Goal: Transaction & Acquisition: Purchase product/service

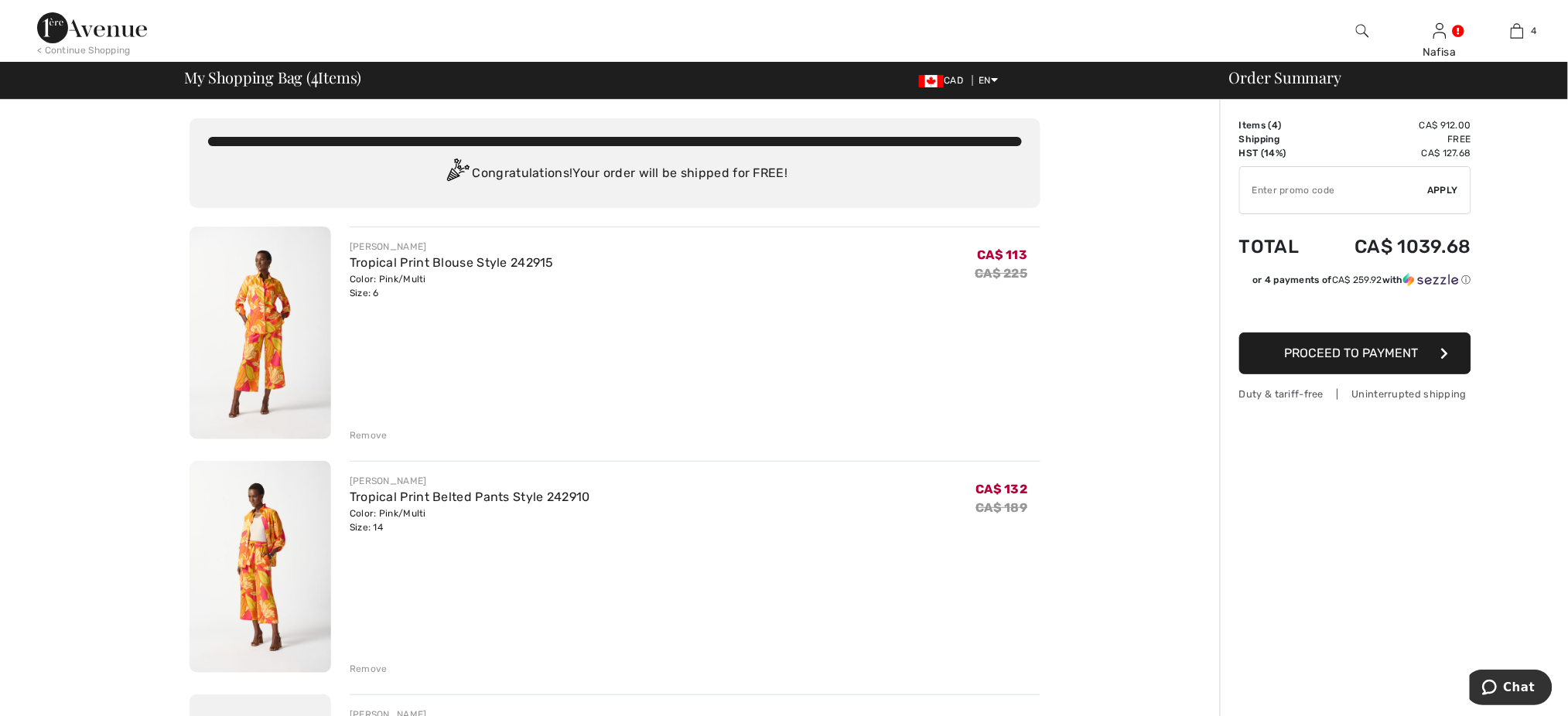
click at [368, 435] on div "Remove" at bounding box center [368, 435] width 38 height 14
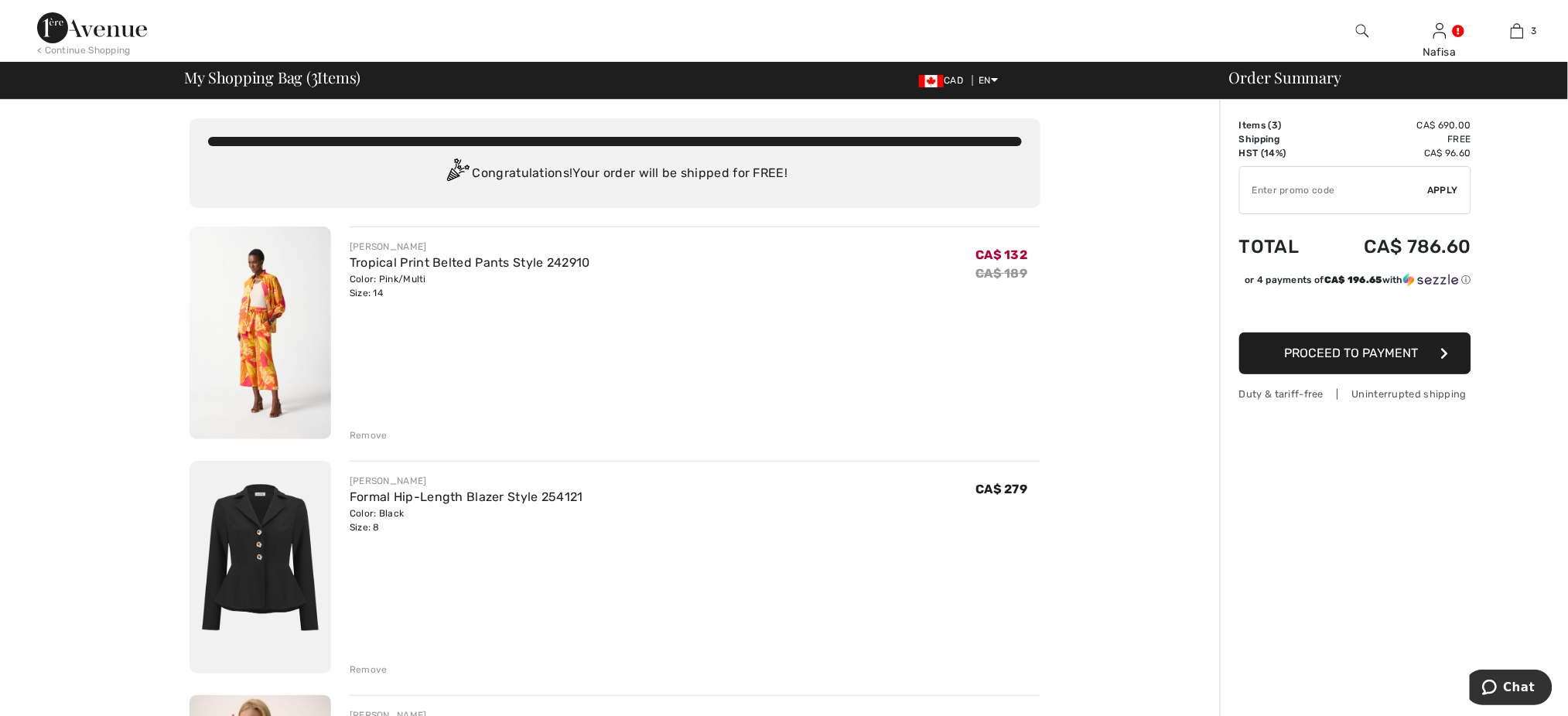
click at [372, 436] on div "Remove" at bounding box center [368, 435] width 38 height 14
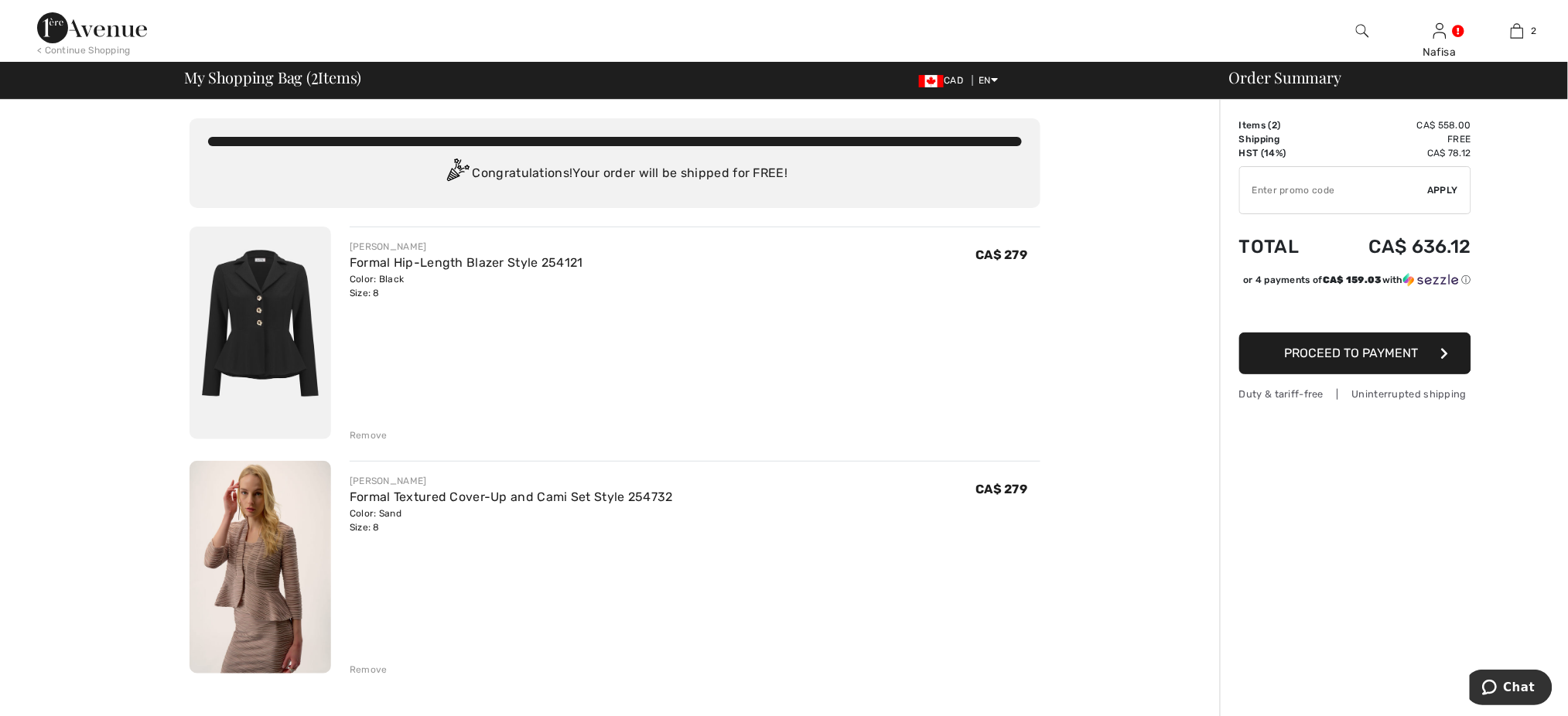
click at [372, 436] on div "Remove" at bounding box center [368, 435] width 38 height 14
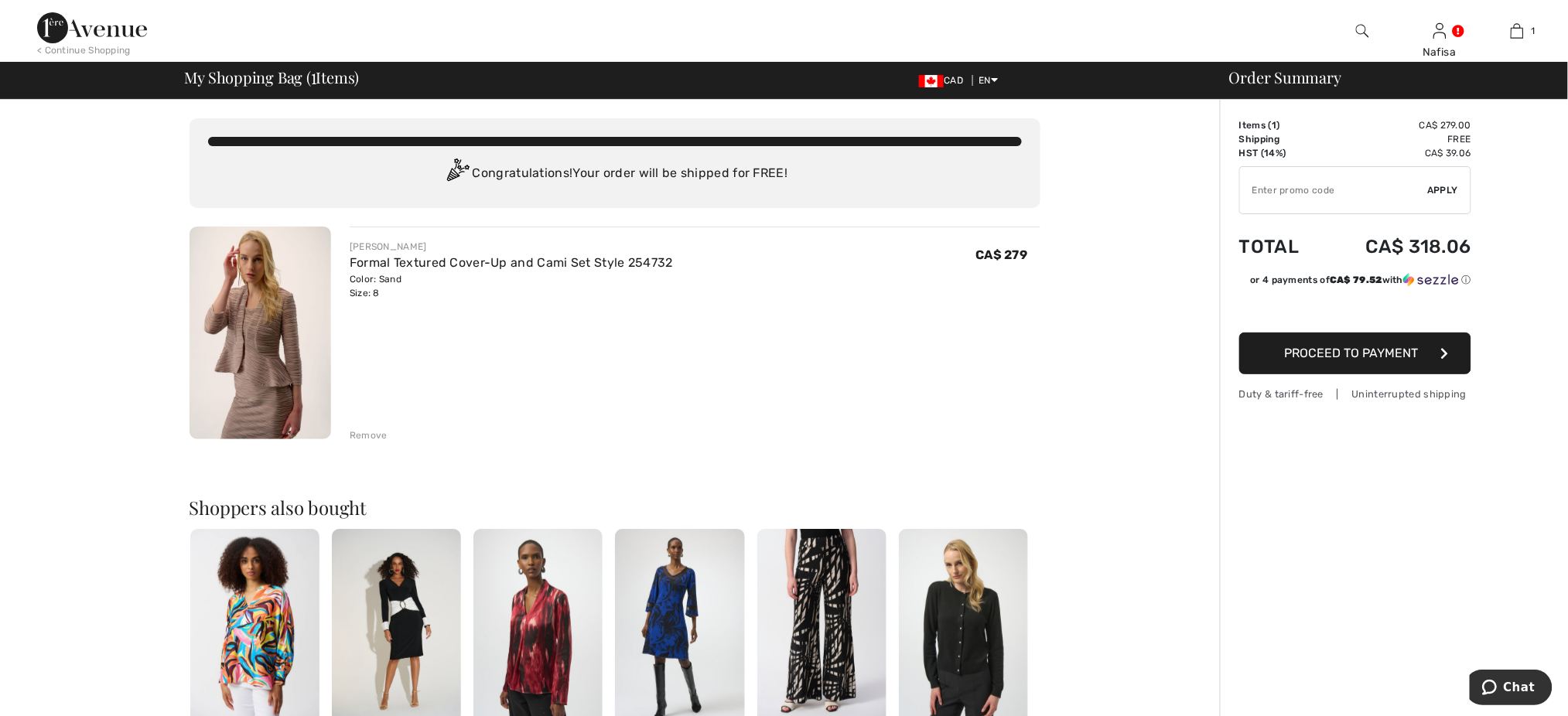
click at [372, 436] on div "Remove" at bounding box center [368, 435] width 38 height 14
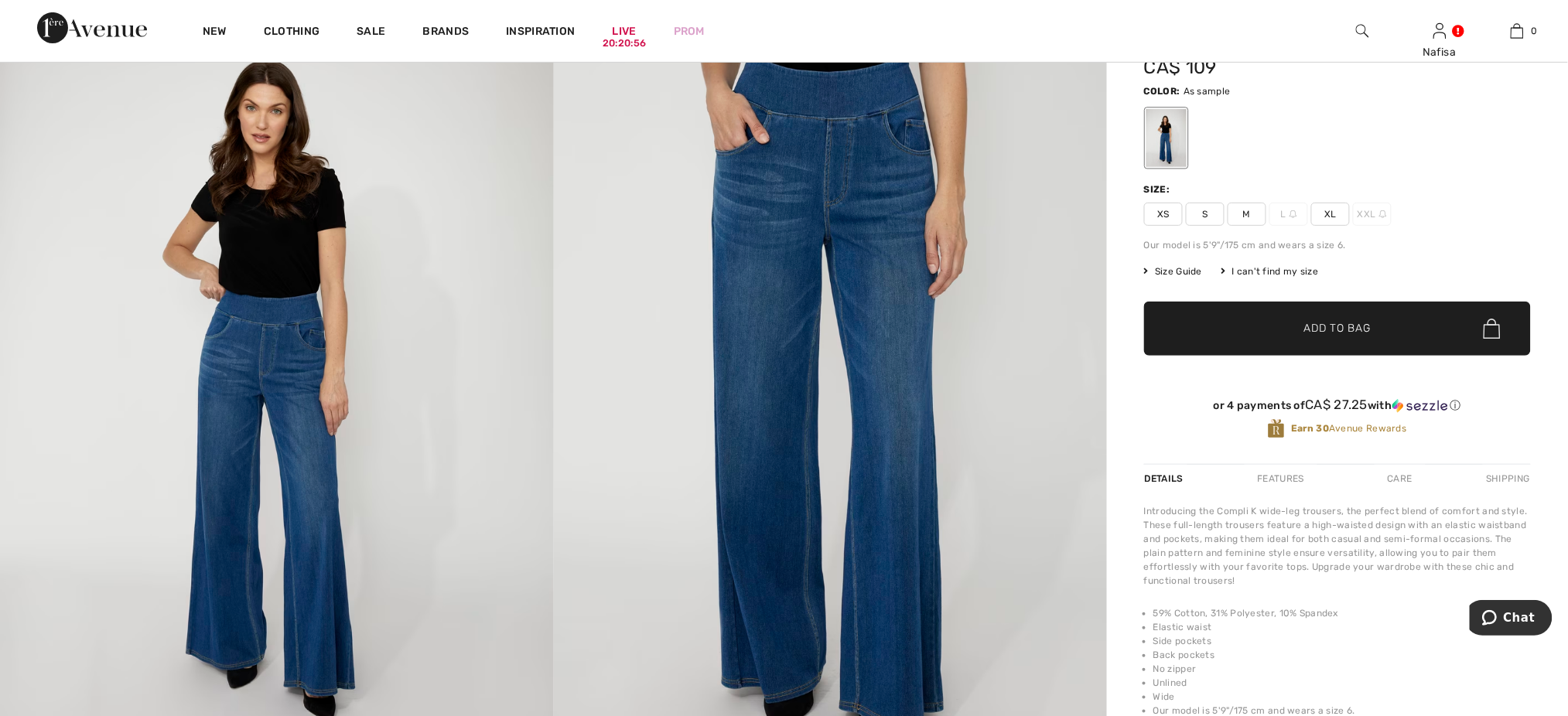
click at [1334, 215] on span "XL" at bounding box center [1330, 213] width 39 height 23
click at [1340, 337] on span "✔ Added to Bag Add to Bag" at bounding box center [1337, 328] width 387 height 54
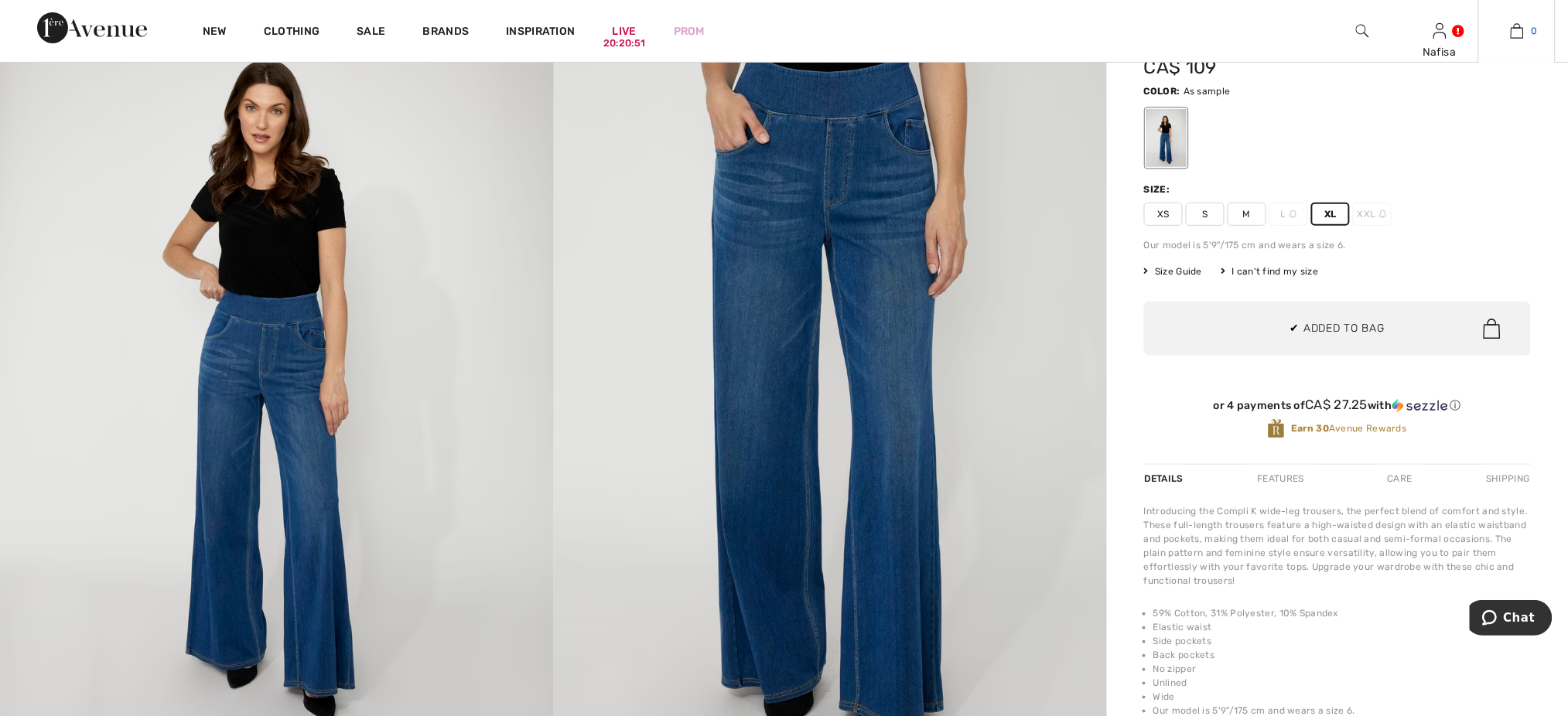
click at [1518, 39] on img at bounding box center [1517, 31] width 14 height 19
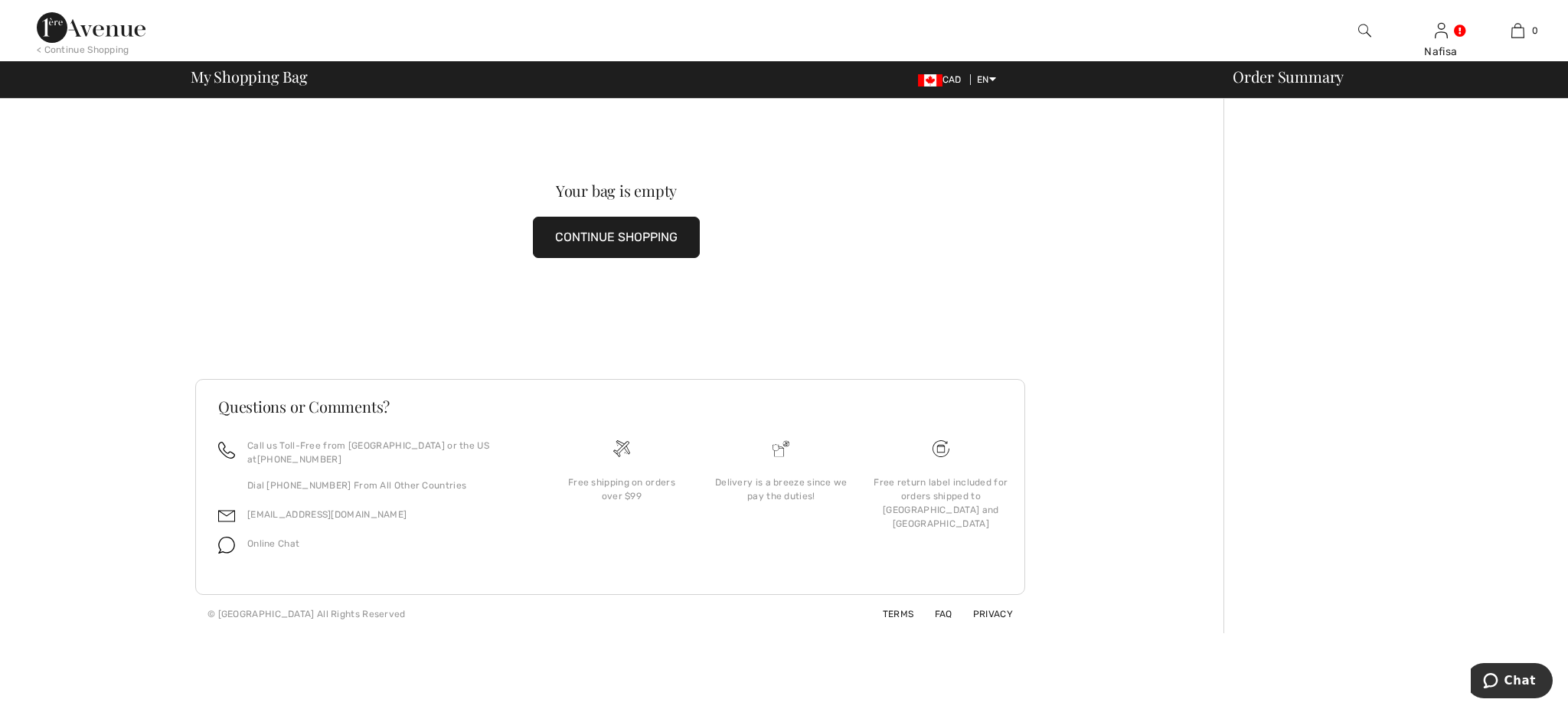
click at [628, 241] on button "CONTINUE SHOPPING" at bounding box center [616, 237] width 167 height 41
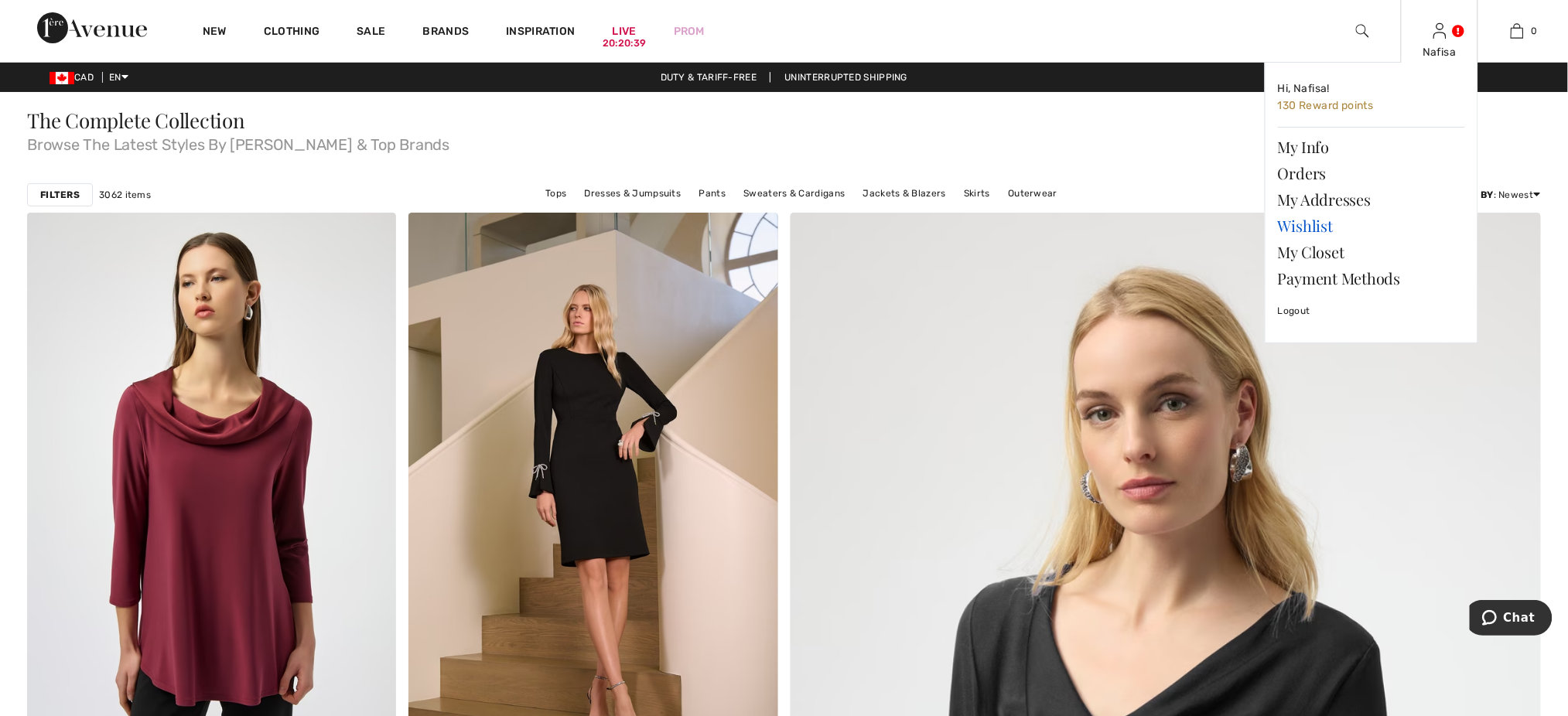
click at [1309, 220] on link "Wishlist" at bounding box center [1371, 225] width 187 height 26
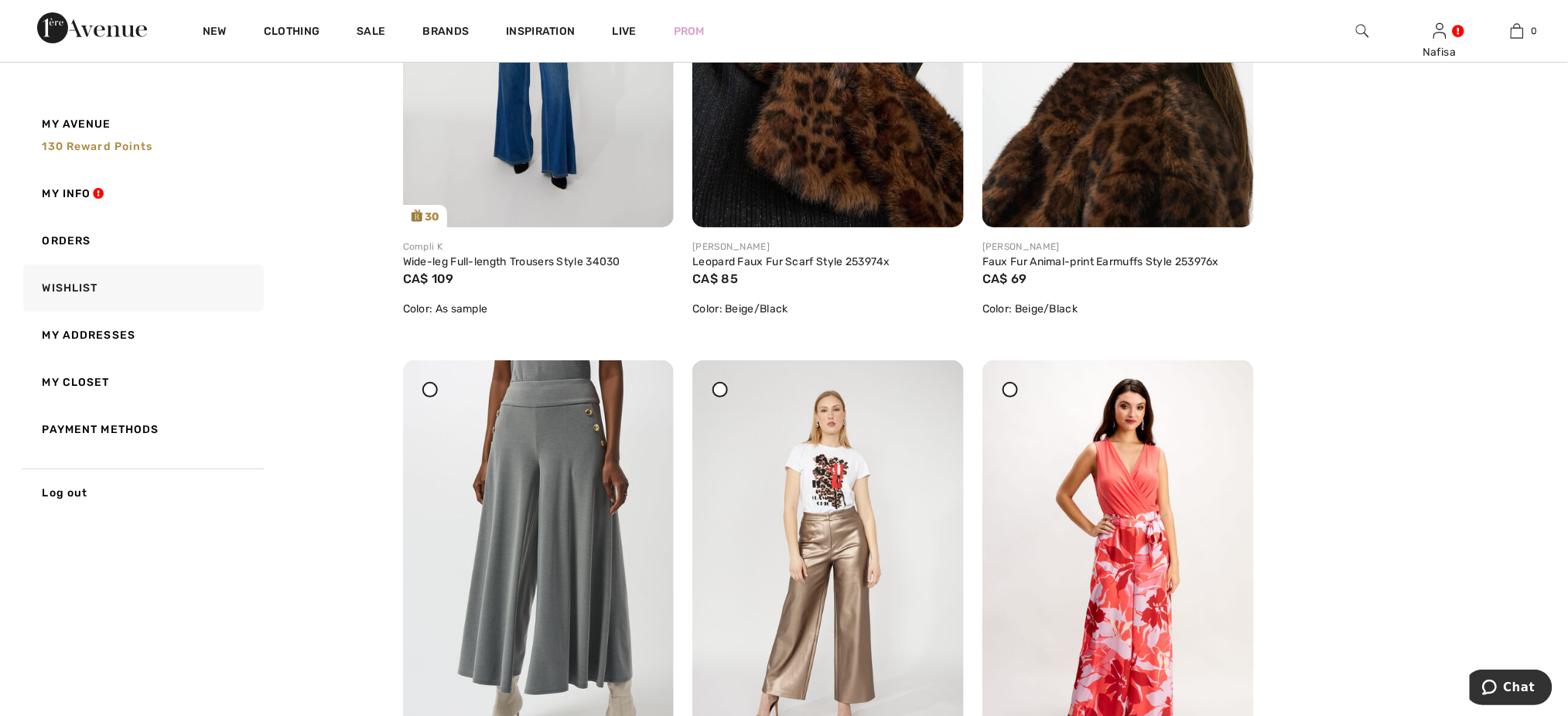
scroll to position [4078, 0]
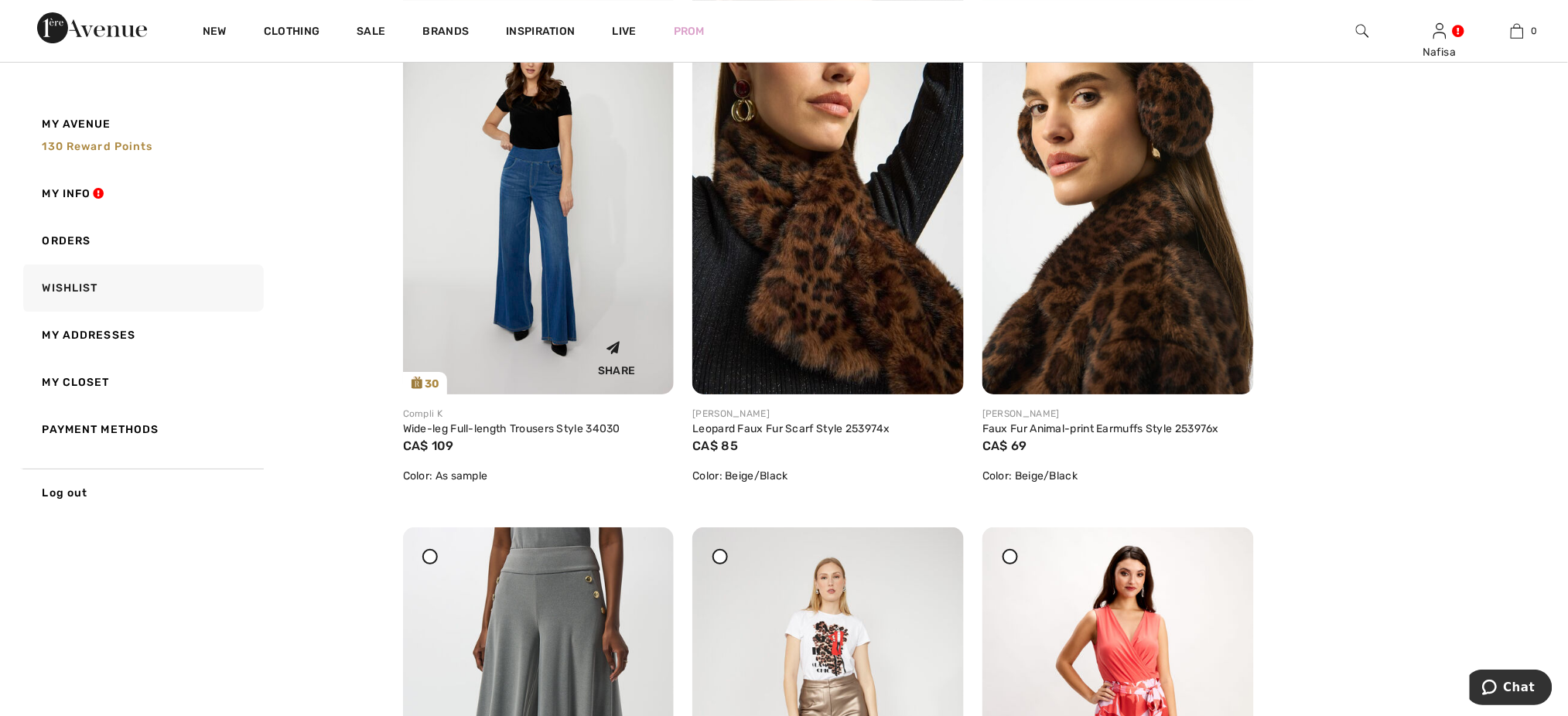
click at [534, 294] on img at bounding box center [538, 190] width 272 height 407
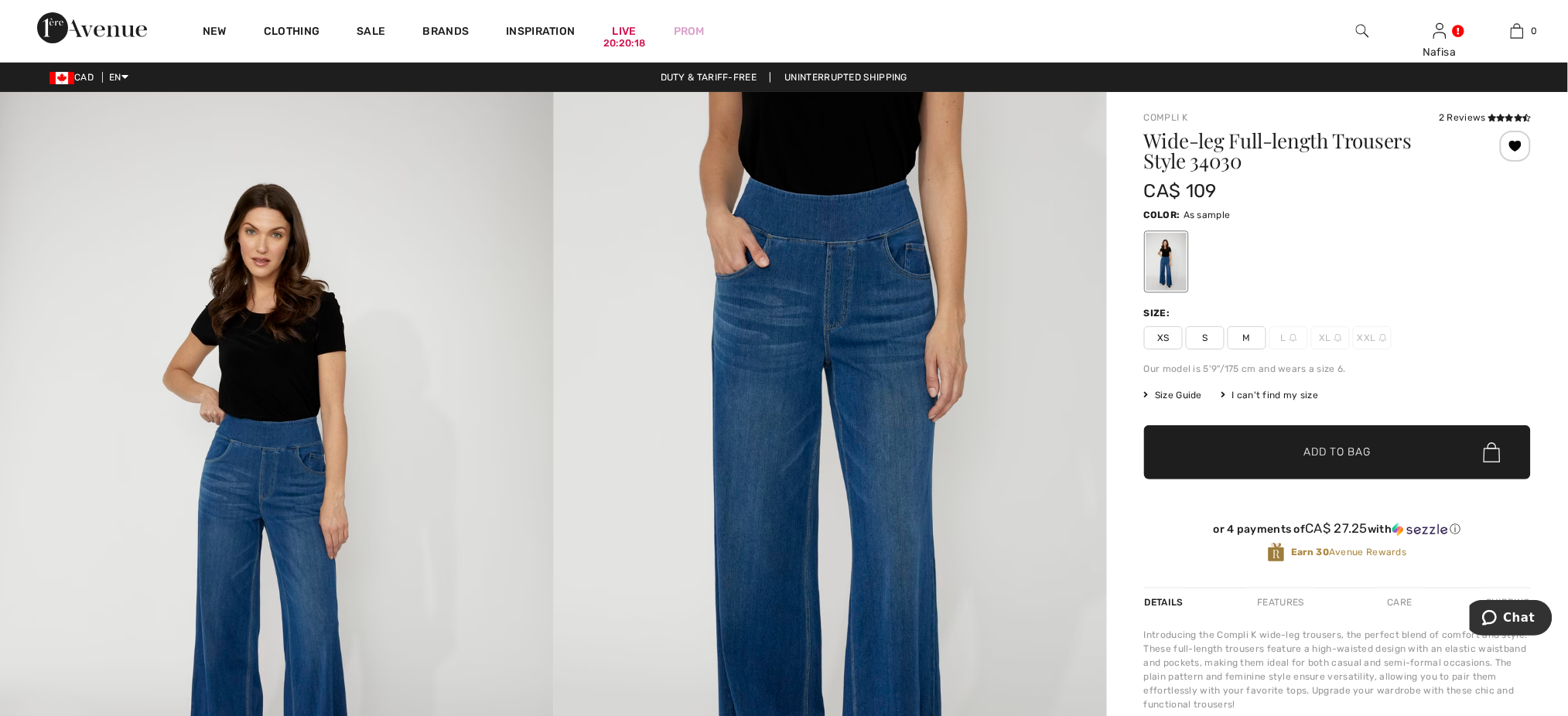
click at [1320, 292] on div at bounding box center [1337, 262] width 387 height 64
